Goal: Find specific page/section: Find specific page/section

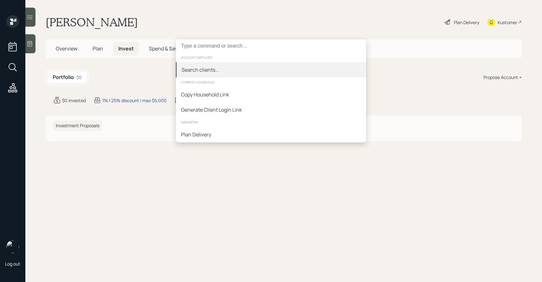
paste input "[PERSON_NAME]"
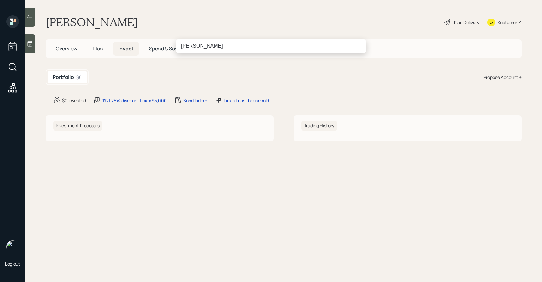
click at [189, 49] on input "[PERSON_NAME]" at bounding box center [271, 45] width 190 height 13
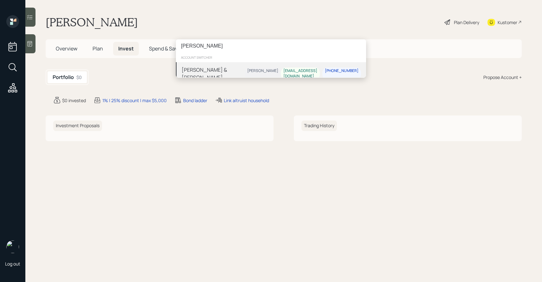
type input "[PERSON_NAME]"
